Goal: Task Accomplishment & Management: Complete application form

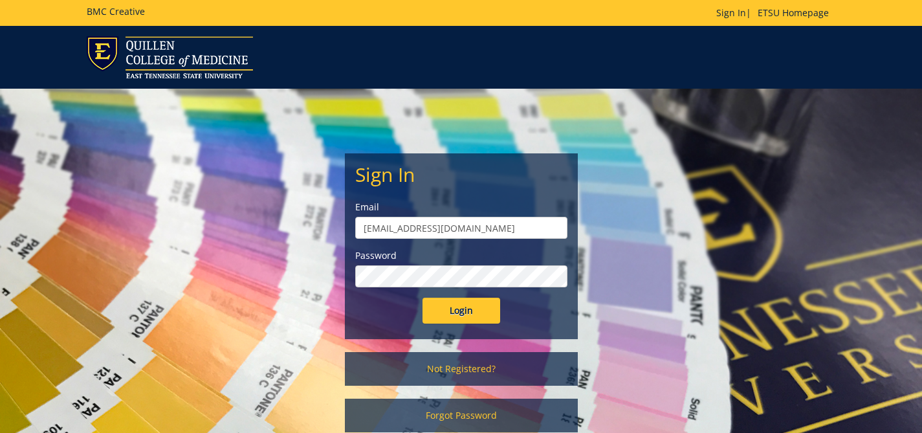
type input "[EMAIL_ADDRESS][DOMAIN_NAME]"
click at [461, 311] on input "Login" at bounding box center [461, 311] width 78 height 26
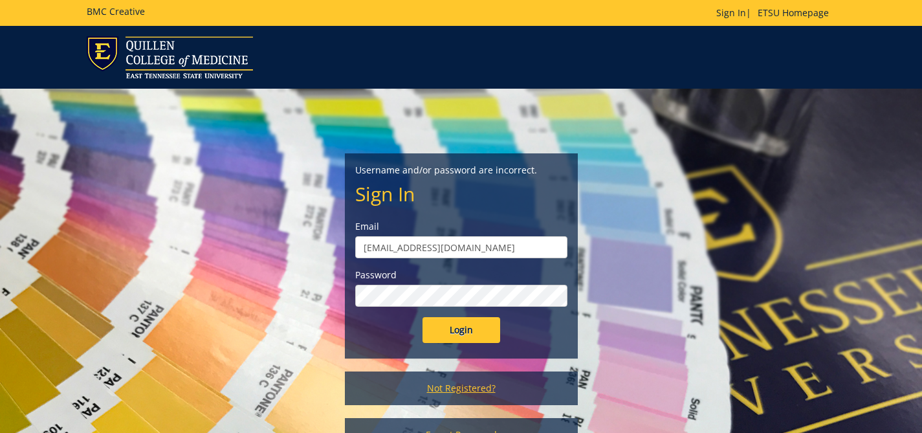
click at [455, 393] on link "Not Registered?" at bounding box center [461, 388] width 233 height 34
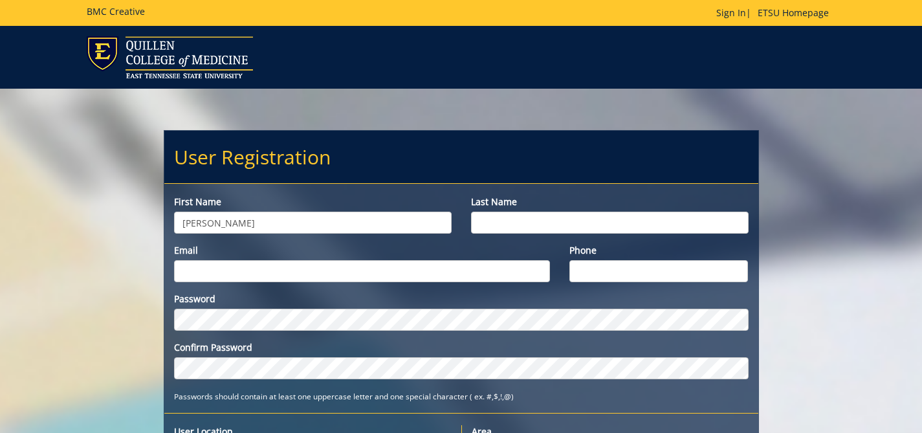
type input "Sheryll"
type input "Hanks"
type input "[EMAIL_ADDRESS][DOMAIN_NAME]"
click at [736, 270] on input "4234394204" at bounding box center [658, 271] width 179 height 22
type input "4234394204"
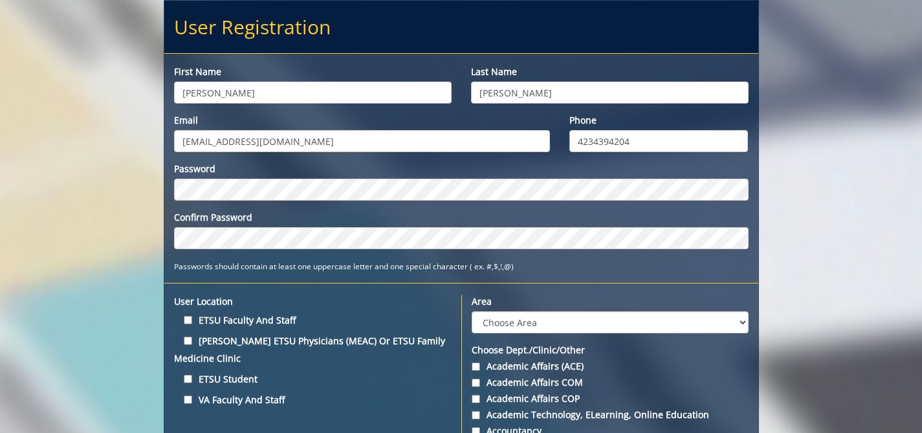
scroll to position [89, 0]
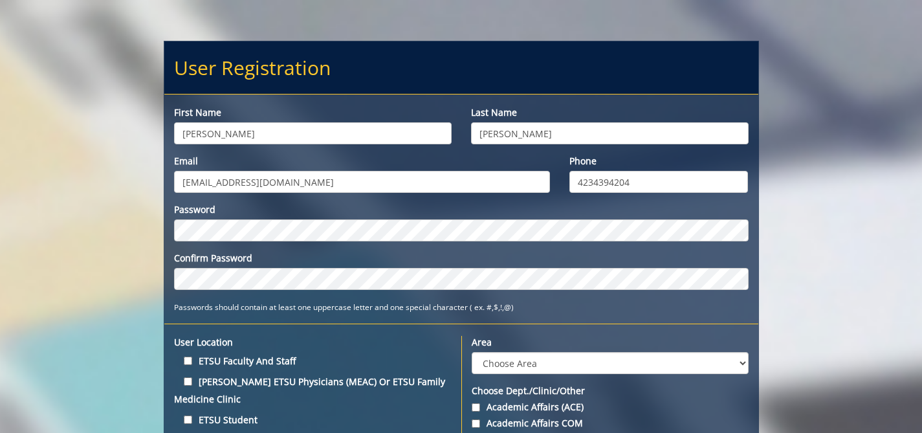
click at [186, 359] on input "ETSU Faculty and Staff" at bounding box center [188, 360] width 8 height 8
checkbox input "true"
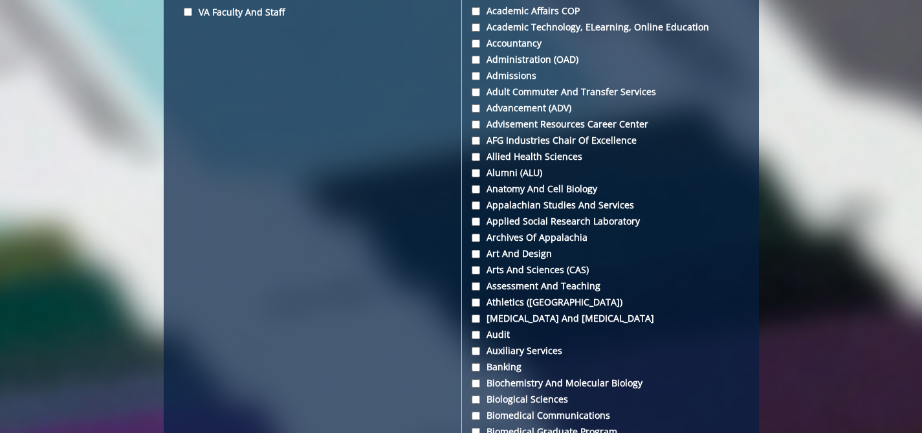
scroll to position [526, 0]
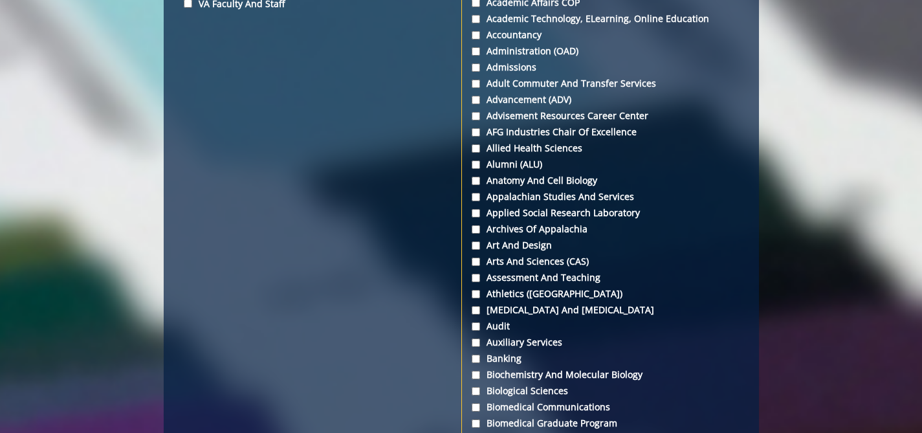
click at [474, 294] on input "Athletics (ATH)" at bounding box center [476, 294] width 8 height 8
checkbox input "true"
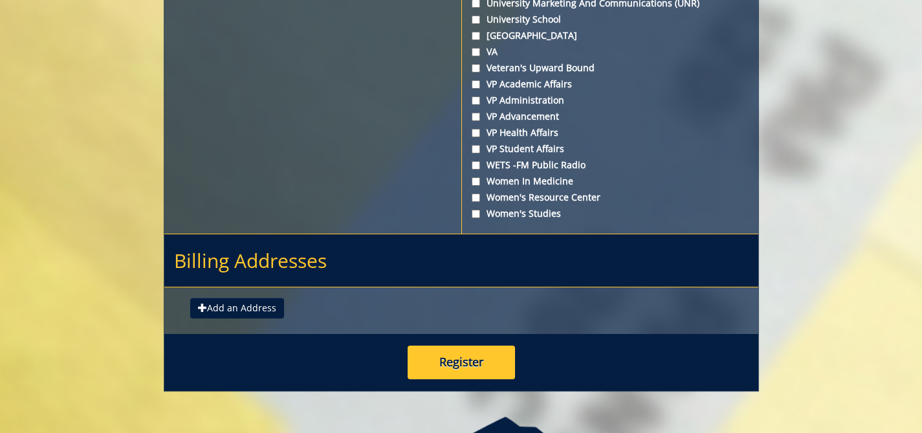
scroll to position [4888, 0]
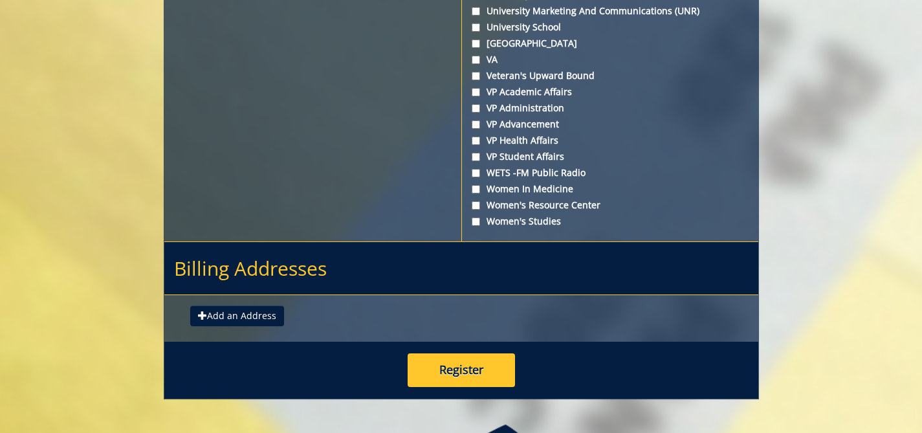
click at [260, 305] on button "Add an Address" at bounding box center [237, 315] width 94 height 21
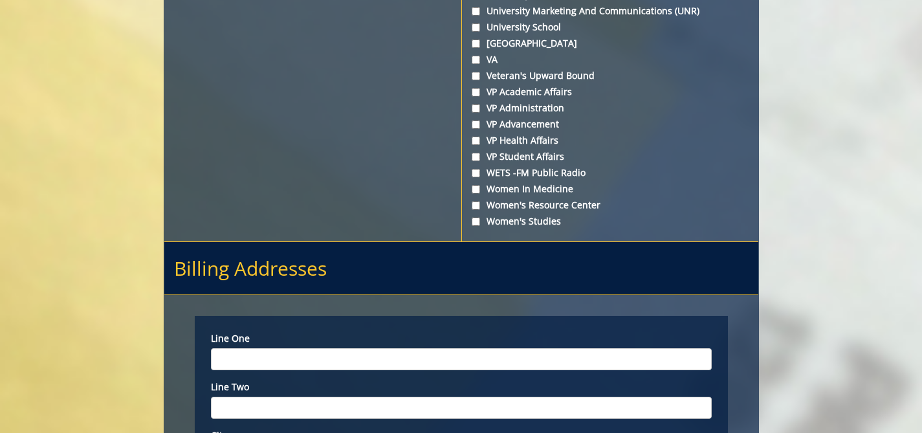
click at [271, 348] on input "Line one" at bounding box center [461, 359] width 501 height 22
type input "1081 John Robert Bell Drive"
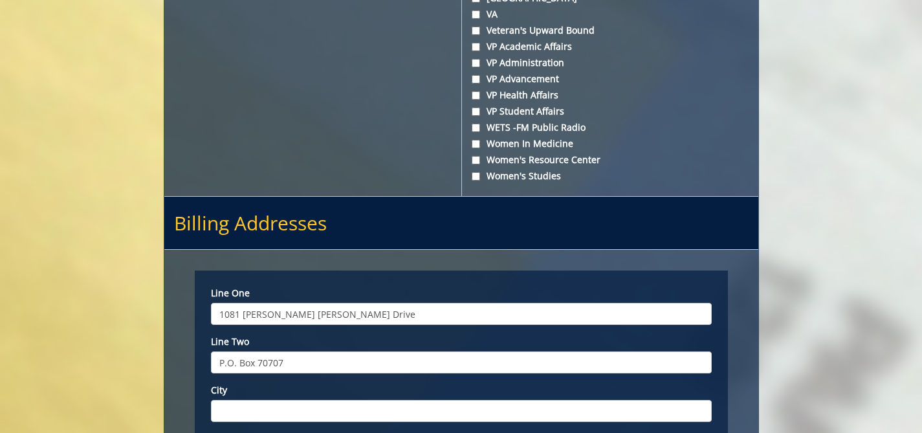
scroll to position [5037, 0]
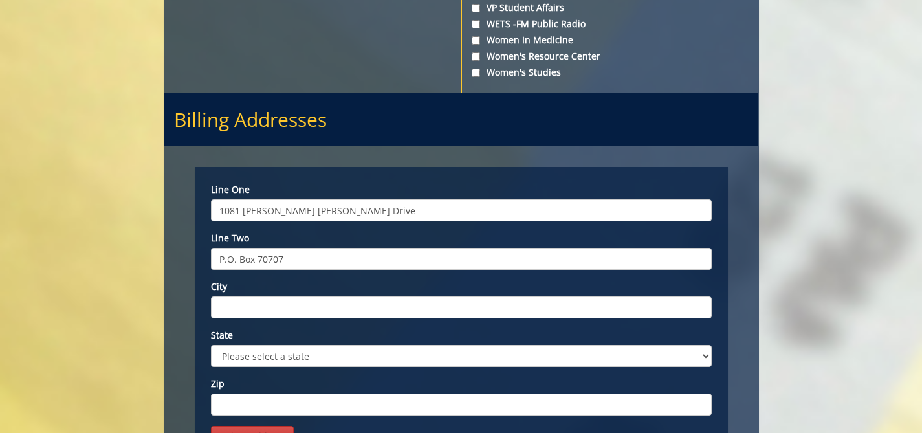
type input "P.O. Box 70707"
type input "a"
type input "Johnson City"
select select "1"
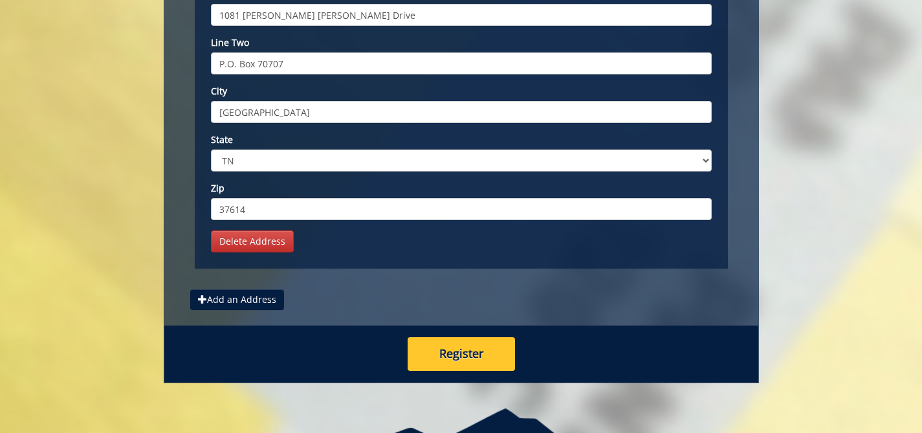
scroll to position [5296, 0]
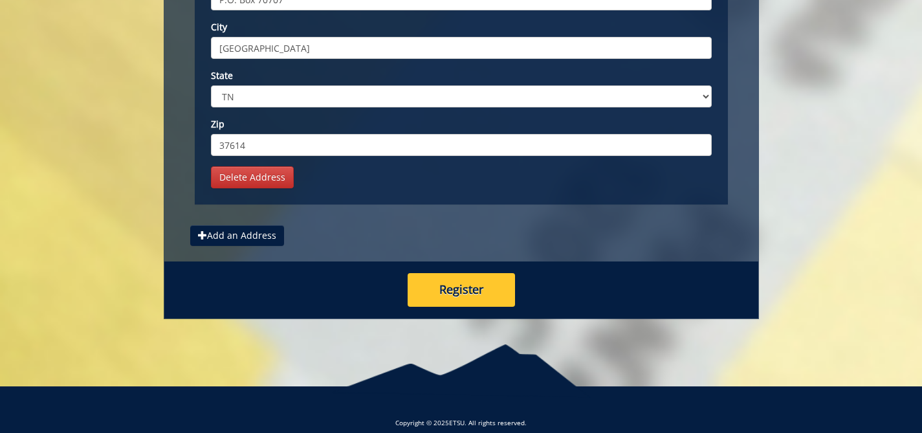
type input "37614"
click at [454, 275] on button "Register" at bounding box center [461, 290] width 107 height 34
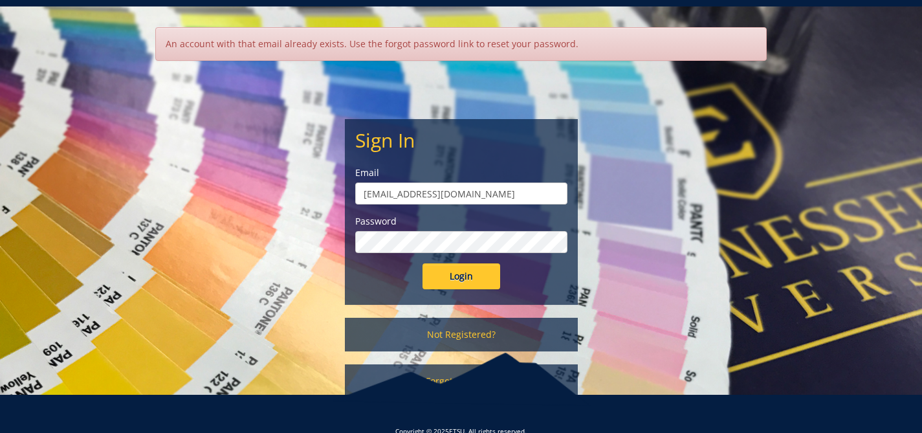
scroll to position [104, 0]
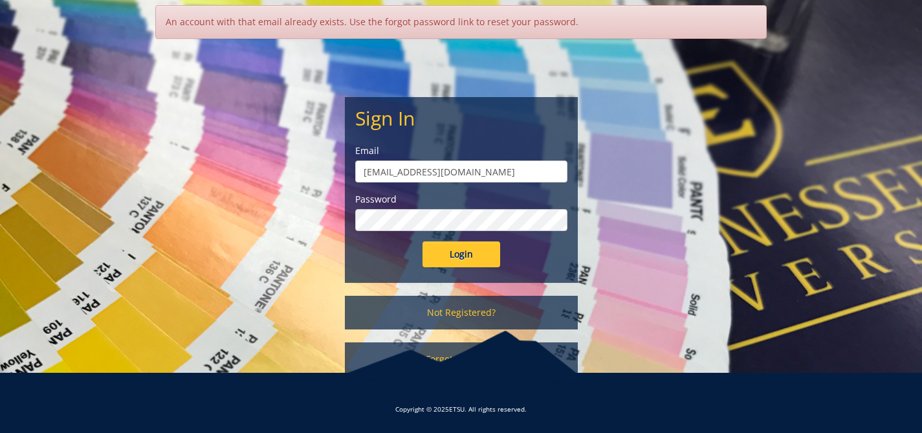
click at [445, 355] on div at bounding box center [461, 358] width 259 height 54
click at [441, 360] on div at bounding box center [461, 358] width 259 height 54
click at [591, 305] on div "Sign In Email hankssa@etsu.edu Password Login Not Registered? Forgot Password" at bounding box center [461, 210] width 757 height 356
click at [552, 308] on link "Not Registered?" at bounding box center [461, 313] width 233 height 34
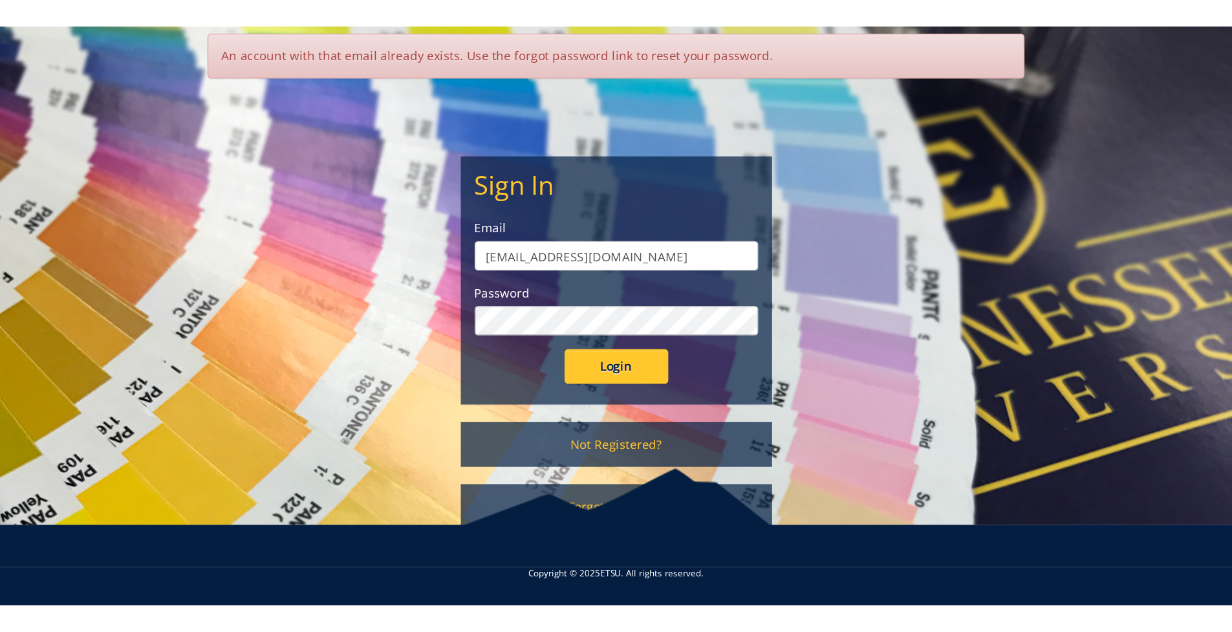
scroll to position [48, 0]
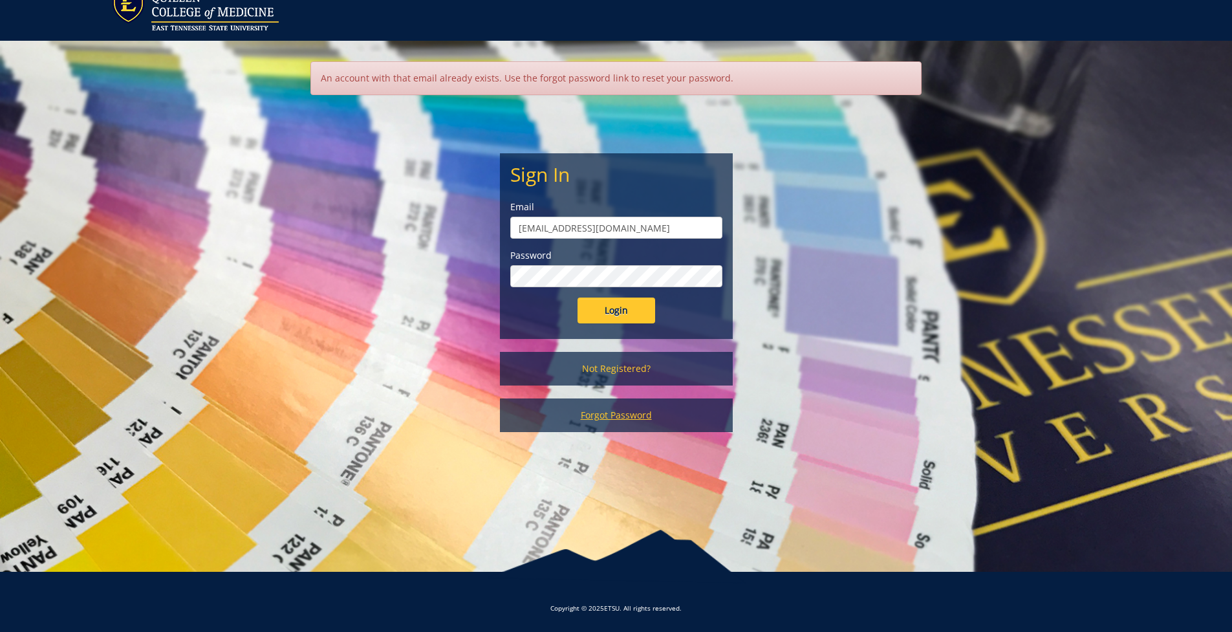
click at [601, 399] on link "Forgot Password" at bounding box center [616, 416] width 233 height 34
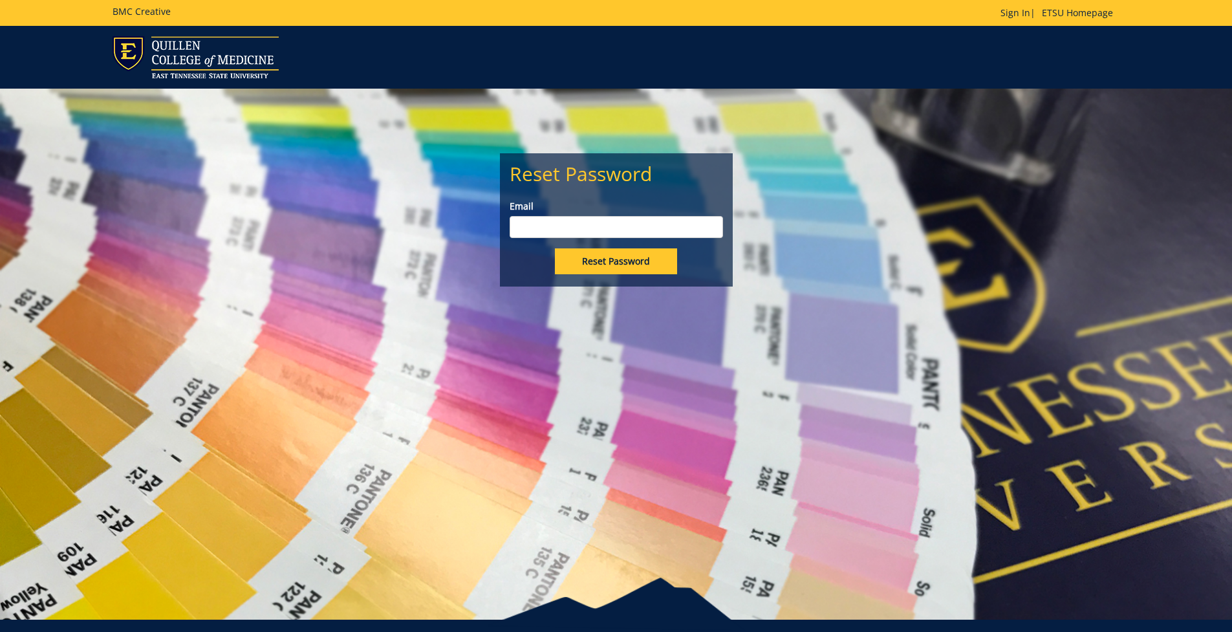
click at [551, 224] on input "Email" at bounding box center [616, 227] width 213 height 22
type input "hankssa@etsu.edu"
click at [574, 267] on input "Reset Password" at bounding box center [616, 261] width 122 height 26
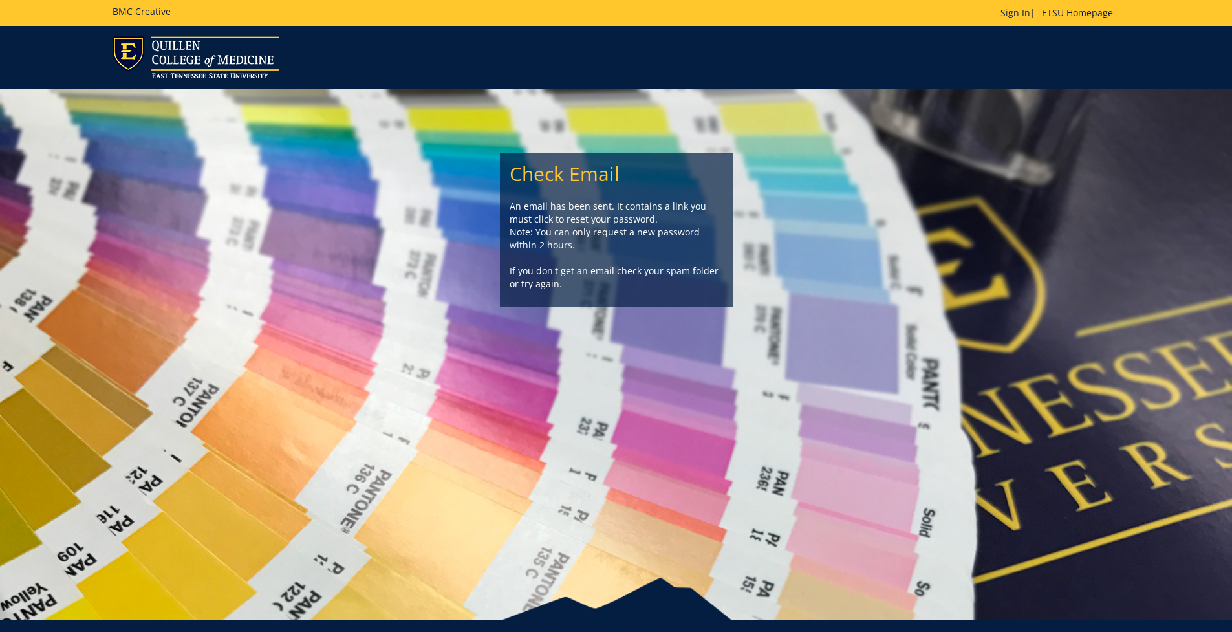
click at [1021, 14] on link "Sign In" at bounding box center [1016, 12] width 30 height 12
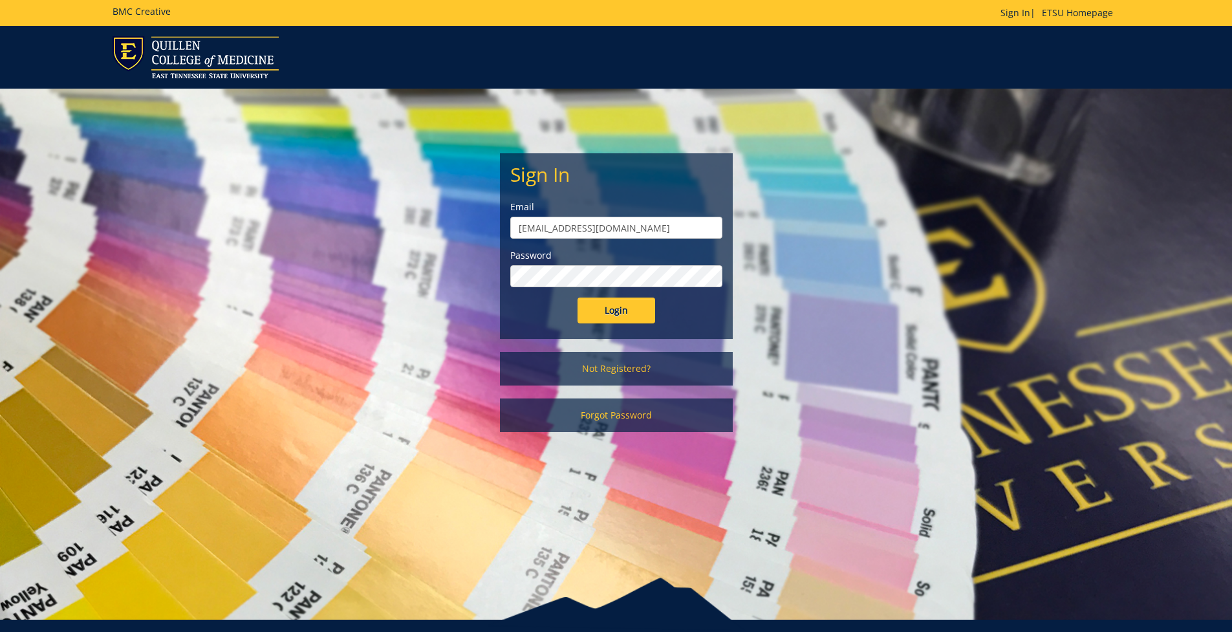
click at [612, 306] on input "Login" at bounding box center [617, 311] width 78 height 26
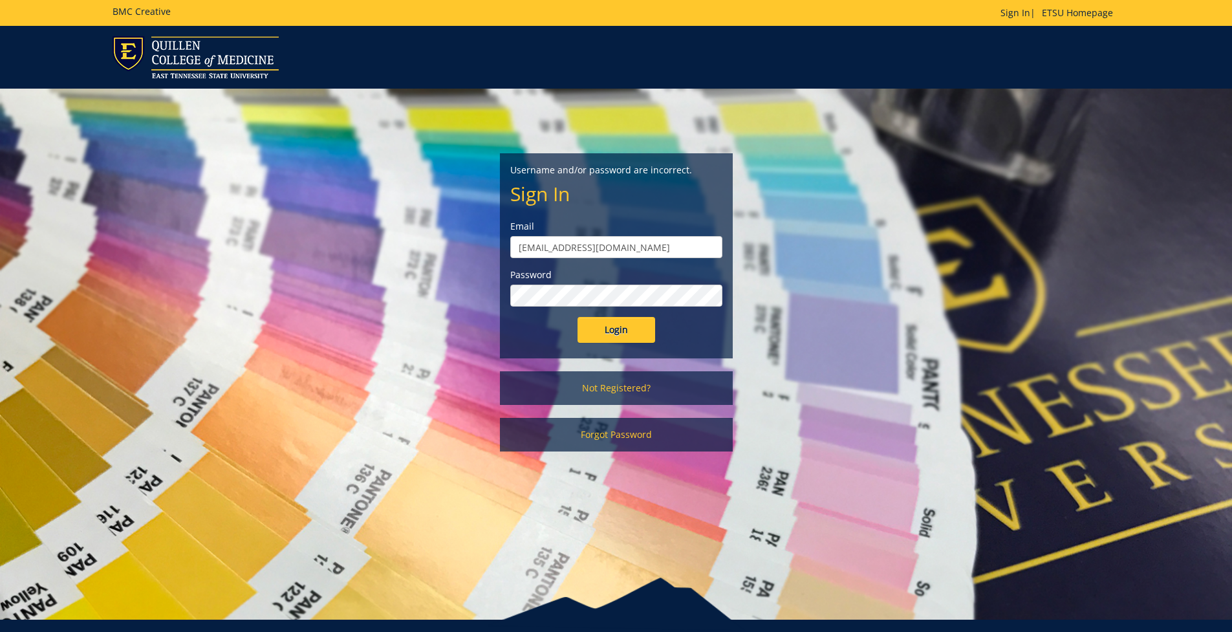
click at [710, 347] on div "Username and/or password are incorrect. Sign In Email [EMAIL_ADDRESS][DOMAIN_NA…" at bounding box center [617, 256] width 232 height 204
click at [613, 435] on link "Forgot Password" at bounding box center [616, 435] width 233 height 34
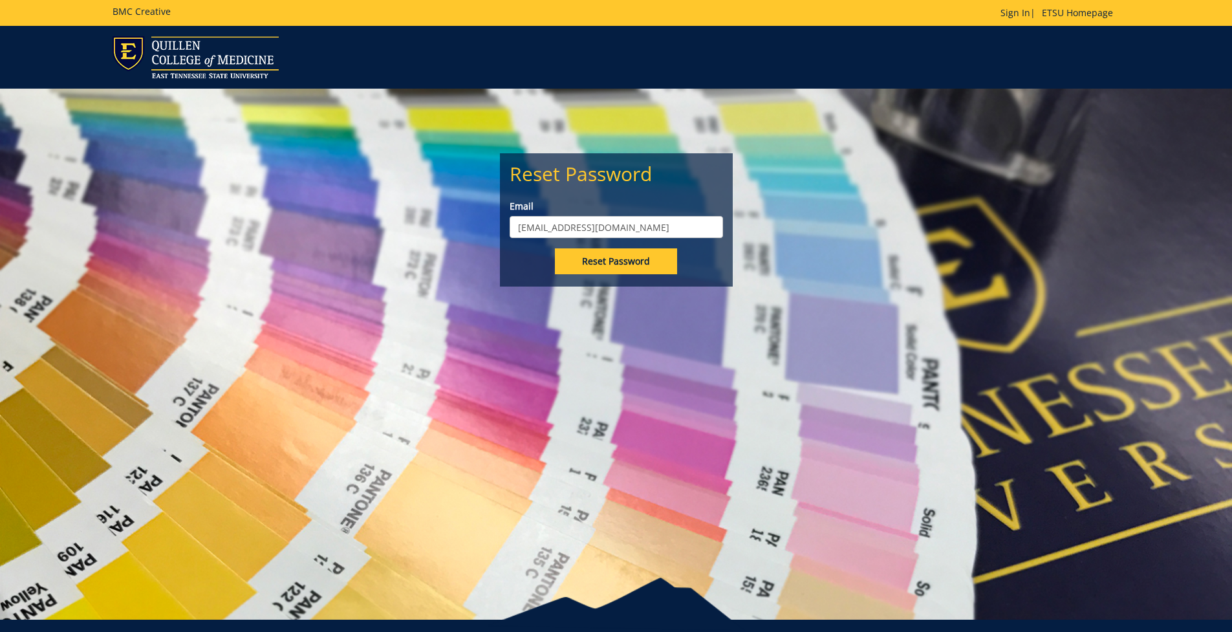
drag, startPoint x: 0, startPoint y: 0, endPoint x: 604, endPoint y: 255, distance: 655.8
click at [604, 255] on input "Reset Password" at bounding box center [616, 261] width 122 height 26
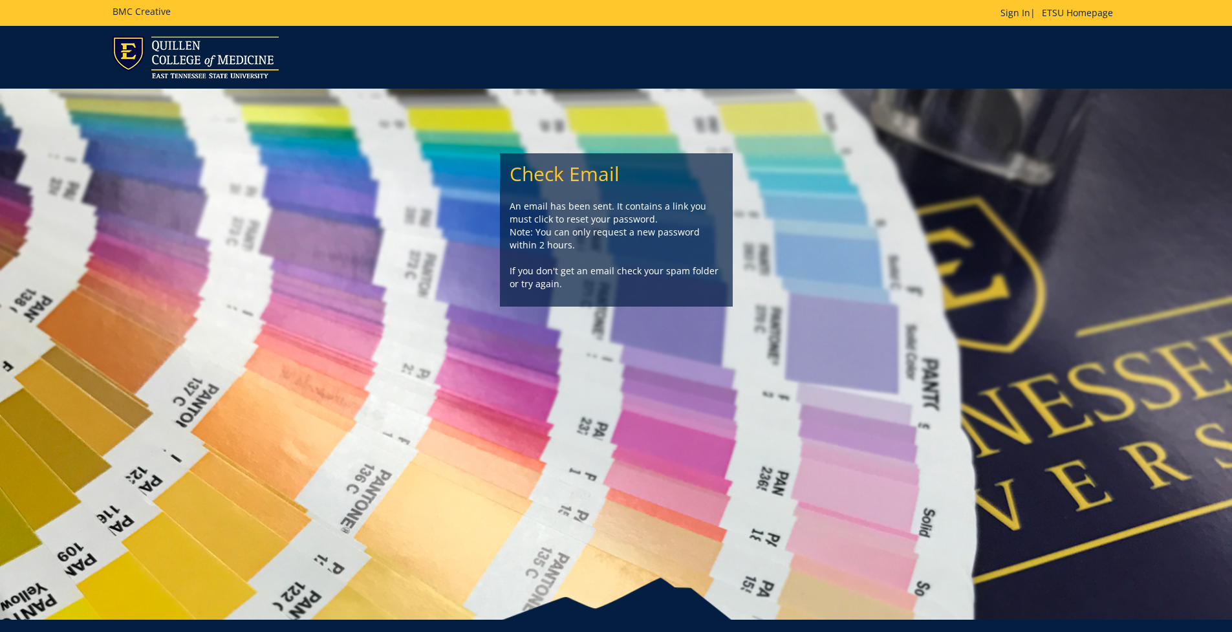
click at [1064, 15] on link "ETSU Homepage" at bounding box center [1078, 12] width 84 height 12
click at [1062, 13] on link "ETSU Homepage" at bounding box center [1078, 12] width 84 height 12
